Goal: Navigation & Orientation: Find specific page/section

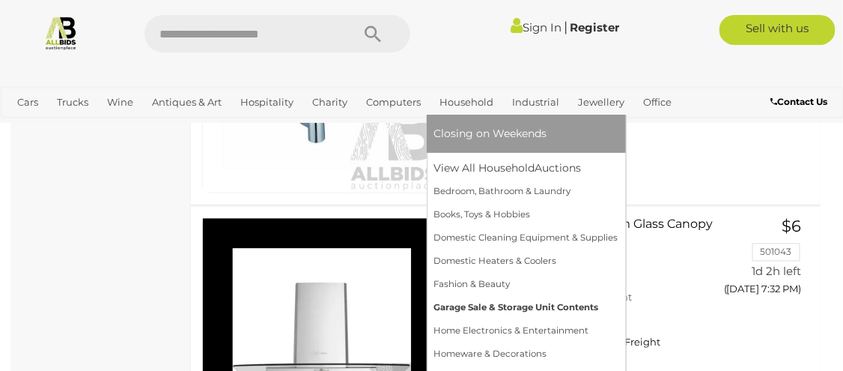
scroll to position [6875, 0]
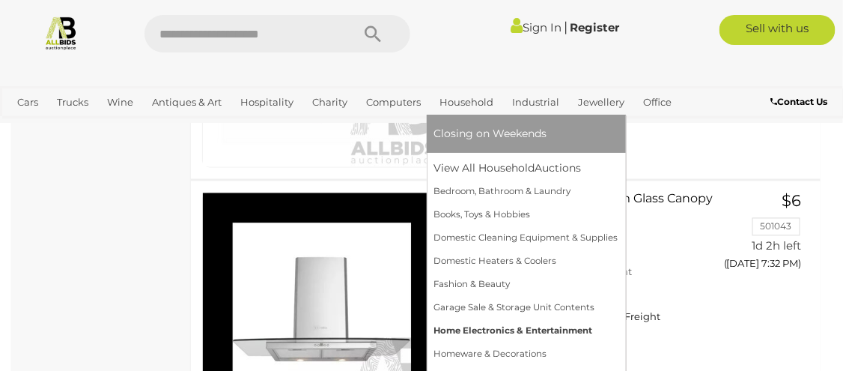
click at [485, 326] on link "Home Electronics & Entertainment" at bounding box center [526, 330] width 184 height 23
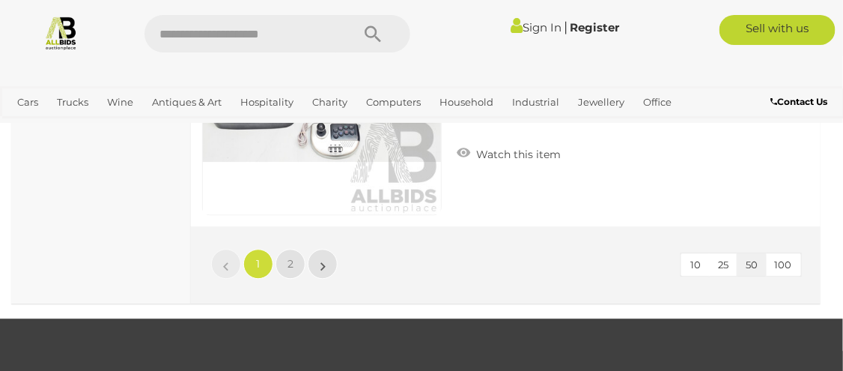
scroll to position [13342, 0]
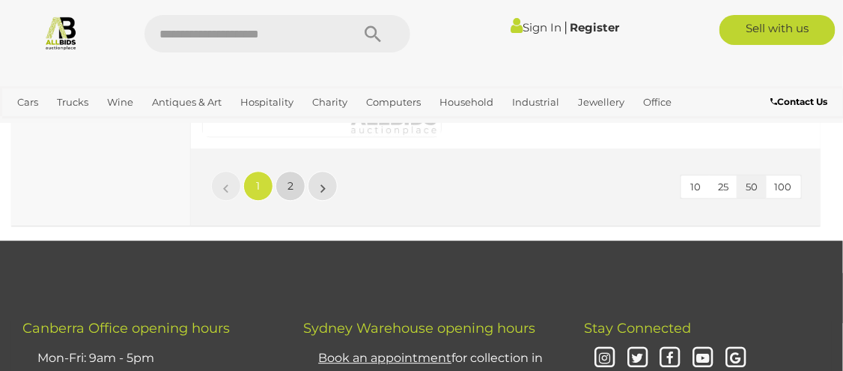
click at [296, 187] on link "2" at bounding box center [291, 186] width 30 height 30
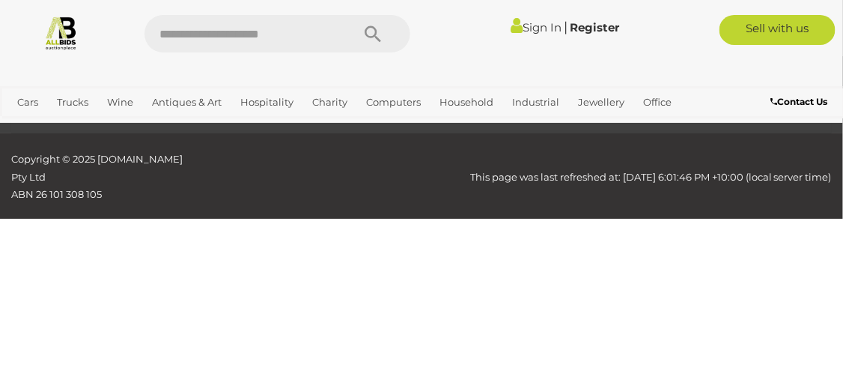
scroll to position [100, 0]
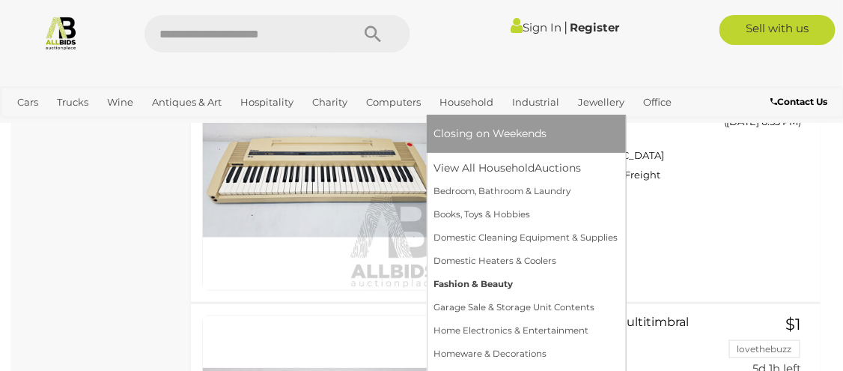
scroll to position [5001, 0]
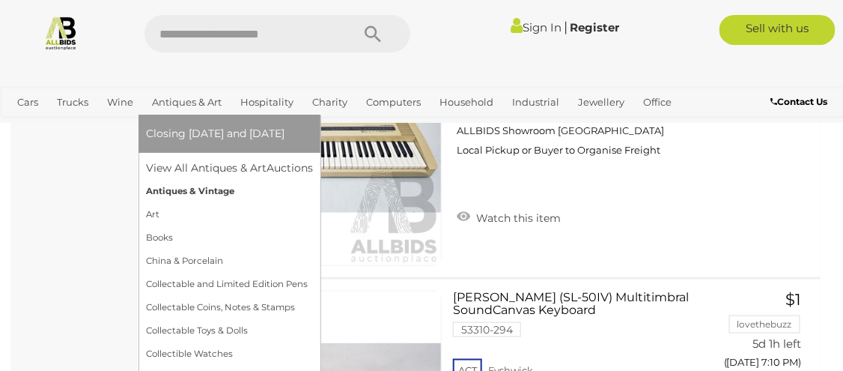
click at [180, 191] on link "Antiques & Vintage" at bounding box center [229, 191] width 167 height 23
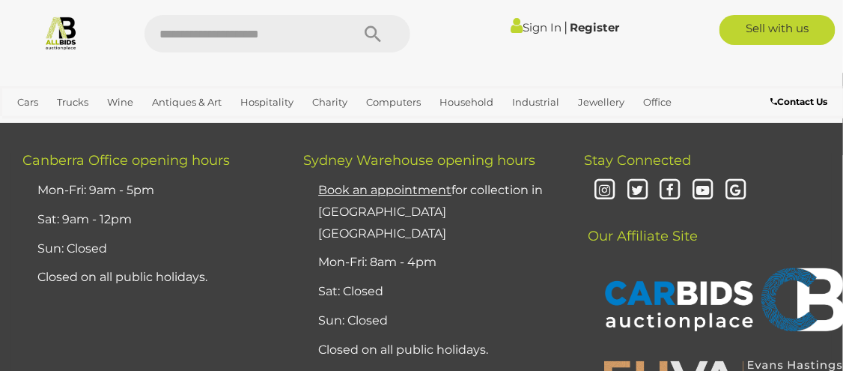
scroll to position [13682, 0]
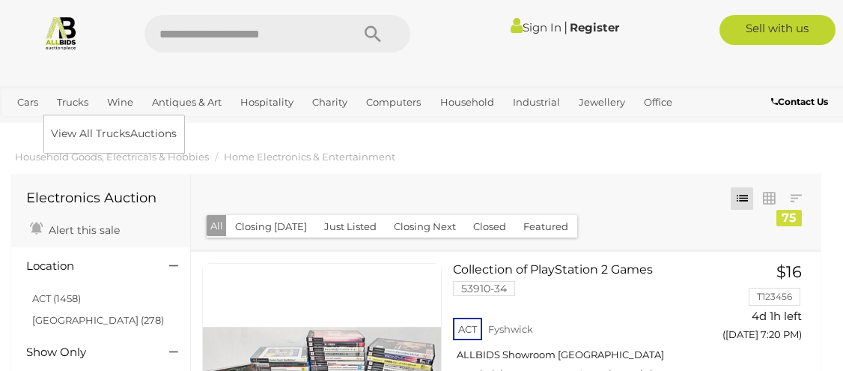
scroll to position [5001, 0]
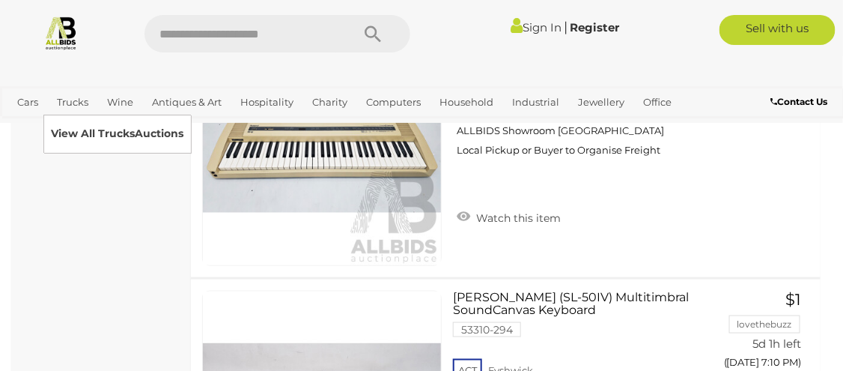
click at [82, 133] on link "View All Trucks Auctions" at bounding box center [117, 133] width 133 height 23
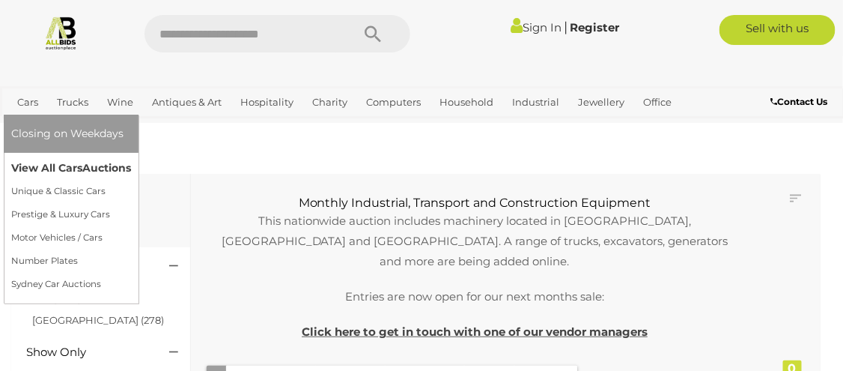
click at [49, 169] on link "View All Cars Auctions" at bounding box center [71, 168] width 120 height 23
